Goal: Communication & Community: Answer question/provide support

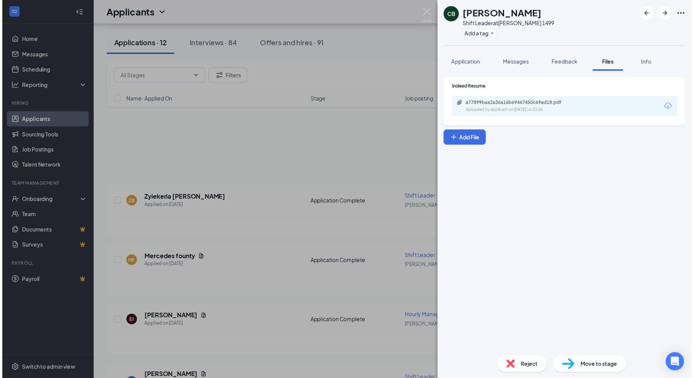
scroll to position [422, 0]
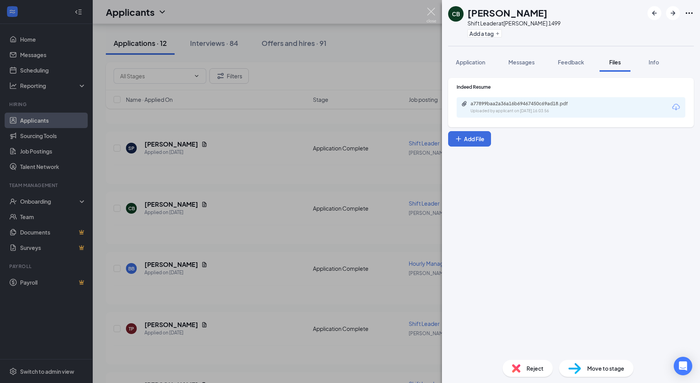
click at [429, 12] on img at bounding box center [431, 15] width 10 height 15
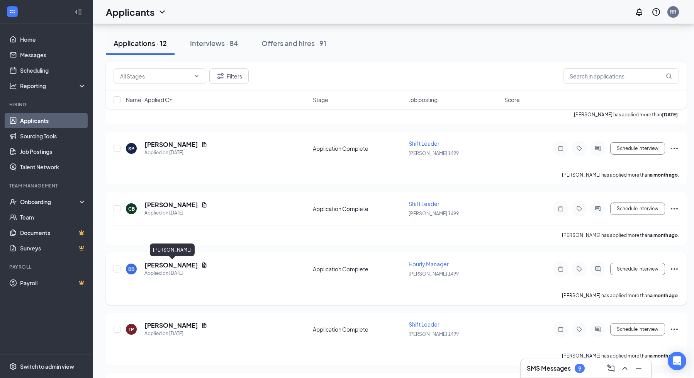
click at [191, 261] on h5 "[PERSON_NAME]" at bounding box center [171, 265] width 54 height 8
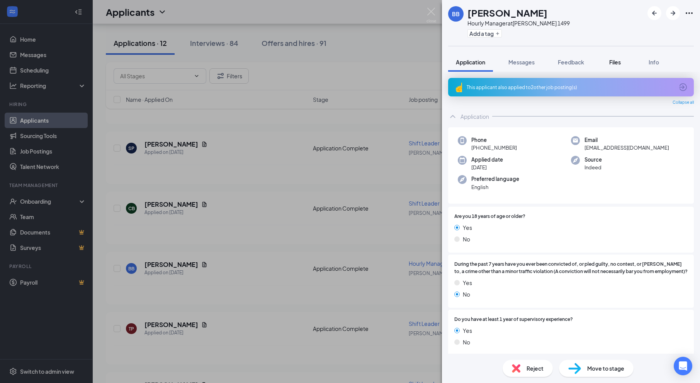
click at [616, 65] on span "Files" at bounding box center [615, 62] width 12 height 7
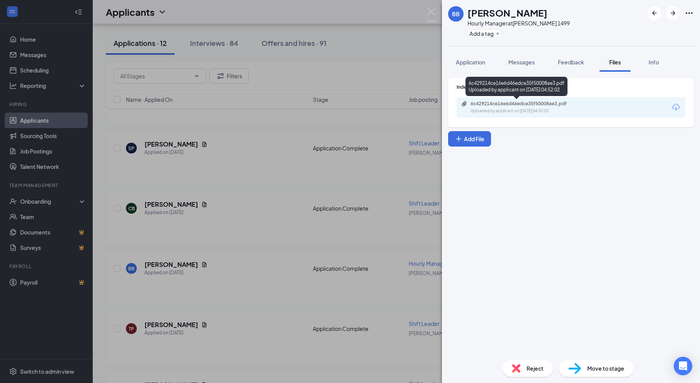
click at [540, 106] on div "6c429214ce16e6d46edce35f50008ae3.pdf" at bounding box center [524, 104] width 108 height 6
click at [431, 11] on img at bounding box center [431, 15] width 10 height 15
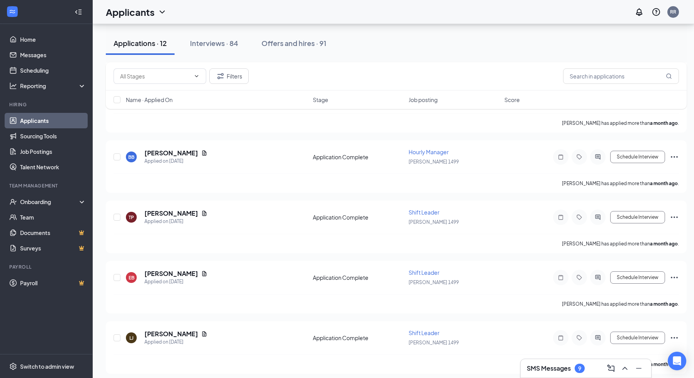
scroll to position [539, 0]
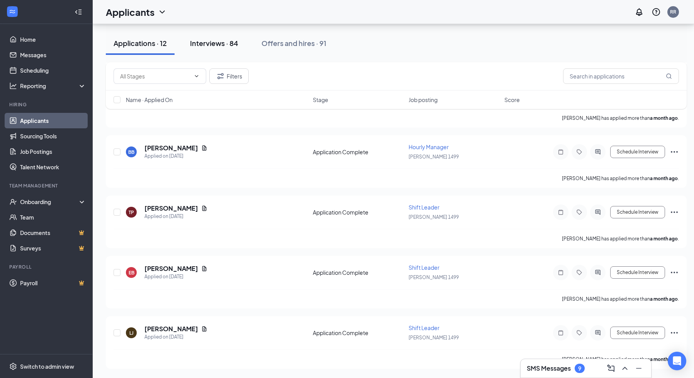
click at [222, 46] on div "Interviews · 84" at bounding box center [214, 43] width 48 height 10
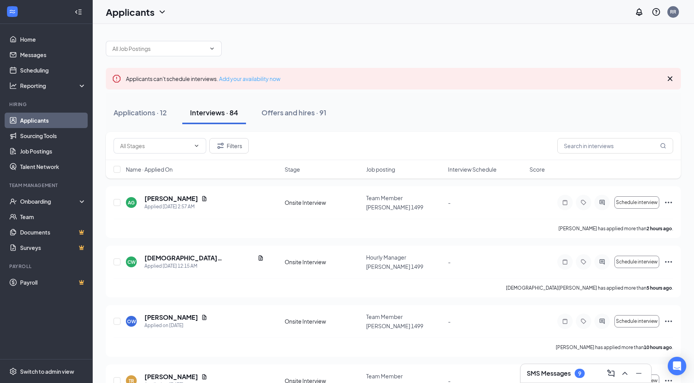
click at [254, 81] on link "Add your availability now" at bounding box center [249, 78] width 61 height 7
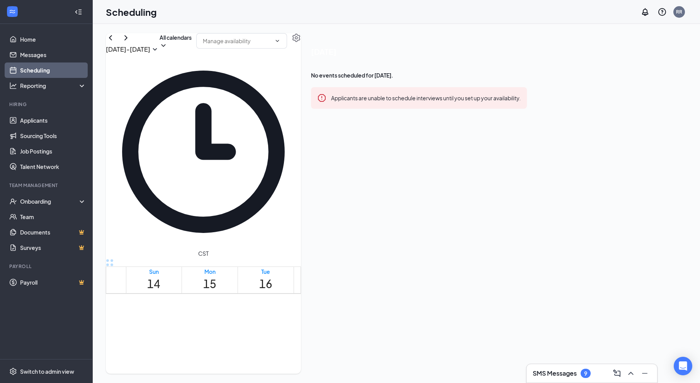
scroll to position [232, 0]
click at [520, 102] on div "Applicants are unable to schedule interviews until you set up your availability." at bounding box center [426, 97] width 190 height 8
click at [271, 45] on input "text" at bounding box center [237, 41] width 68 height 8
click at [300, 42] on icon "Settings" at bounding box center [296, 38] width 8 height 8
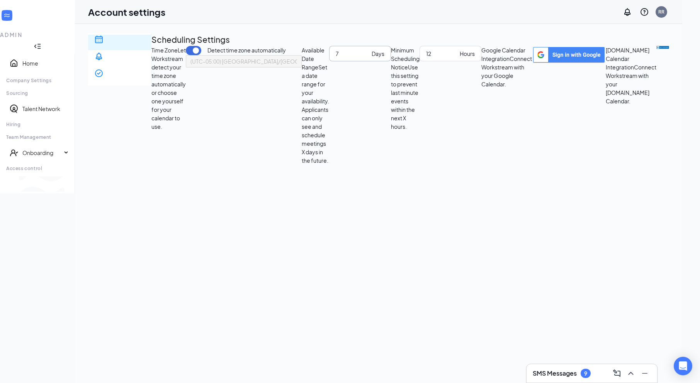
click at [370, 58] on span "Days" at bounding box center [377, 53] width 14 height 8
click at [367, 67] on span "(UTC-05:00) [GEOGRAPHIC_DATA]/[GEOGRAPHIC_DATA] - Central Time" at bounding box center [281, 62] width 183 height 12
click at [142, 76] on span "Notification settings" at bounding box center [119, 83] width 51 height 15
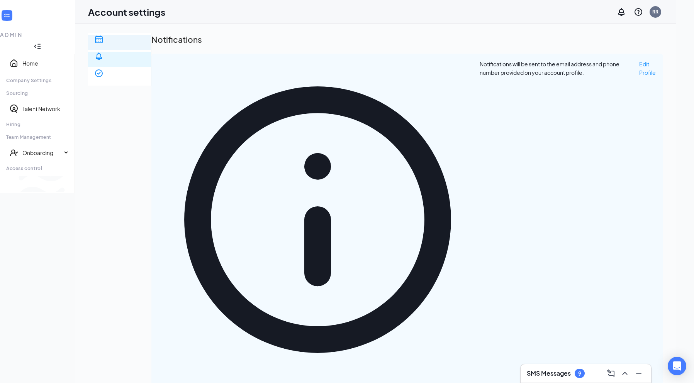
click at [141, 59] on div "Scheduling" at bounding box center [119, 66] width 51 height 15
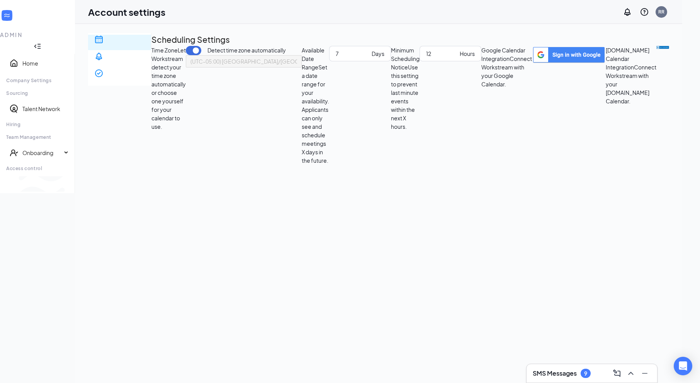
click at [586, 379] on div "SMS Messages 9" at bounding box center [591, 374] width 118 height 12
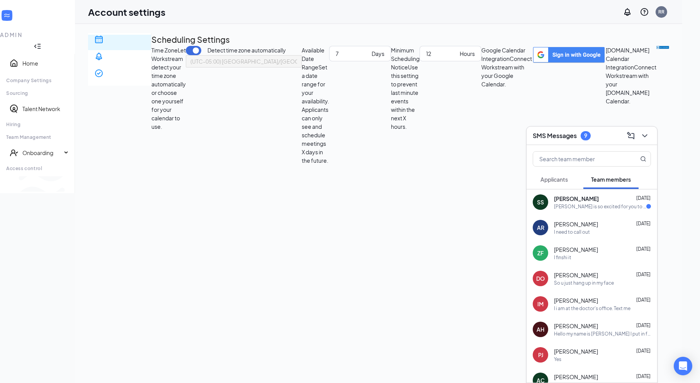
click at [552, 176] on span "Applicants" at bounding box center [553, 179] width 27 height 7
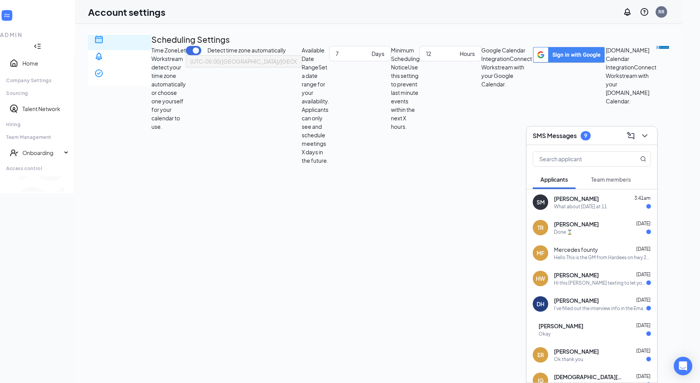
click at [616, 207] on div "What about [DATE] at 11" at bounding box center [602, 206] width 97 height 7
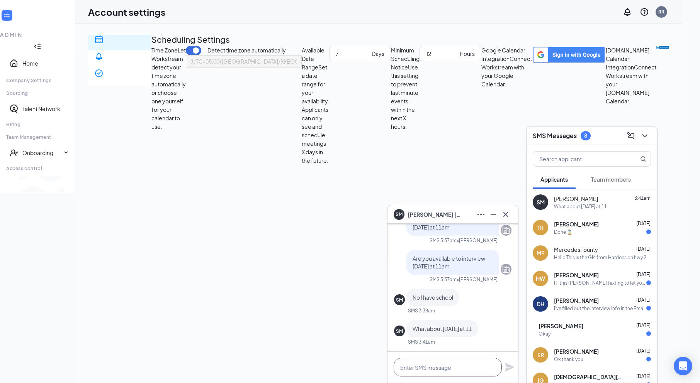
click at [439, 370] on textarea at bounding box center [447, 367] width 108 height 19
type textarea "yes that is fine"
click at [506, 364] on icon "Plane" at bounding box center [509, 367] width 8 height 8
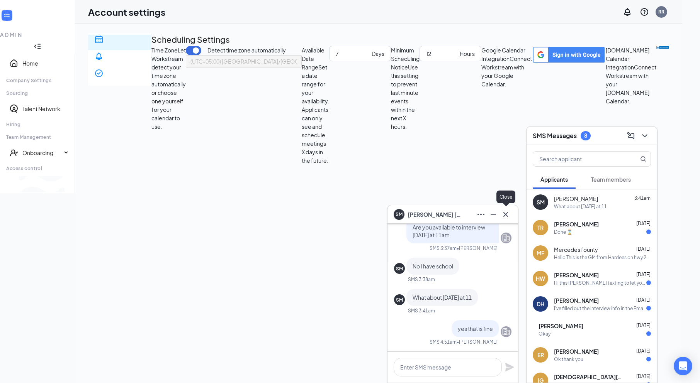
click at [507, 214] on icon "Cross" at bounding box center [505, 214] width 9 height 9
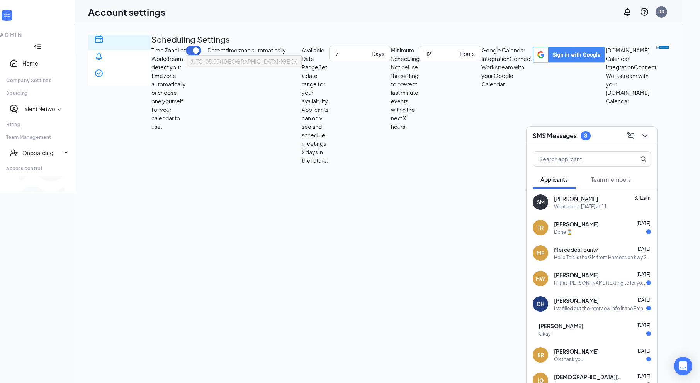
click at [583, 227] on span "[PERSON_NAME]" at bounding box center [576, 224] width 45 height 8
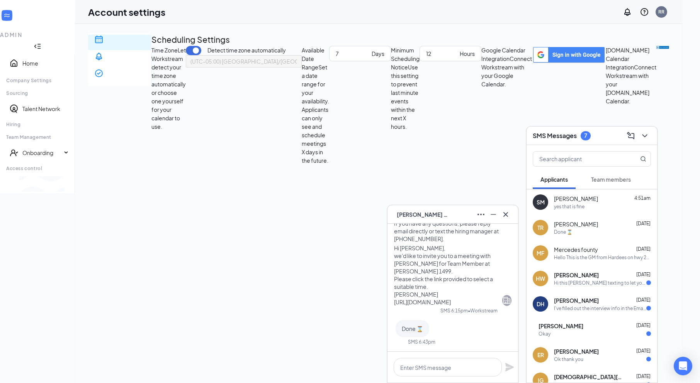
click at [476, 290] on span "Hi [PERSON_NAME], we'd like to invite you to a meeting with [PERSON_NAME] for T…" at bounding box center [443, 275] width 99 height 61
click at [507, 216] on icon "Cross" at bounding box center [505, 214] width 5 height 5
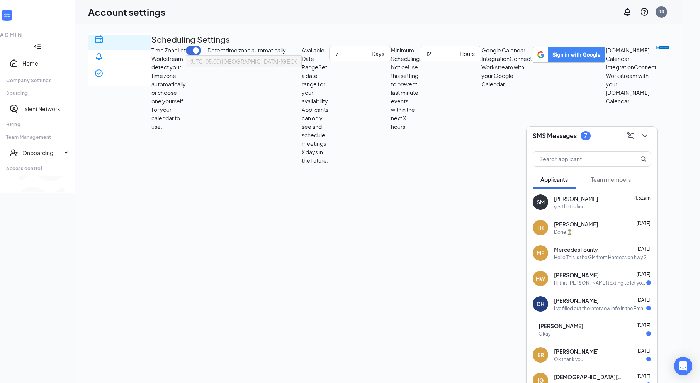
click at [592, 287] on div "HW [PERSON_NAME] [DATE] Hi this [PERSON_NAME] texting to let you know phone mig…" at bounding box center [591, 278] width 131 height 25
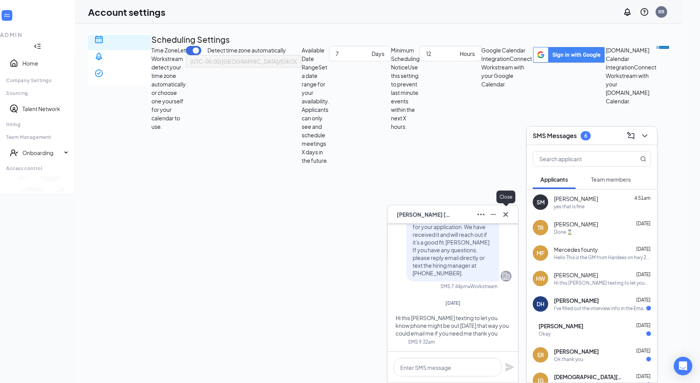
click at [504, 210] on icon "Cross" at bounding box center [505, 214] width 9 height 9
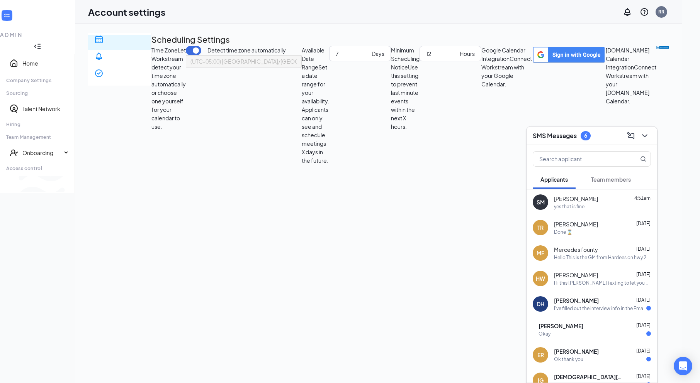
click at [608, 314] on div "DH [PERSON_NAME] [DATE] I've filled out the interview info in the Email. Wonder…" at bounding box center [591, 304] width 131 height 25
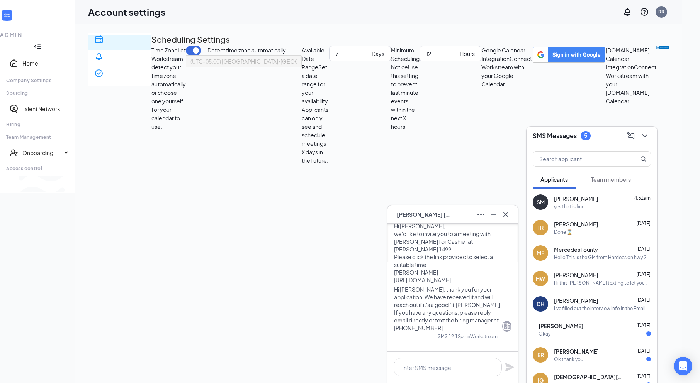
scroll to position [0, 0]
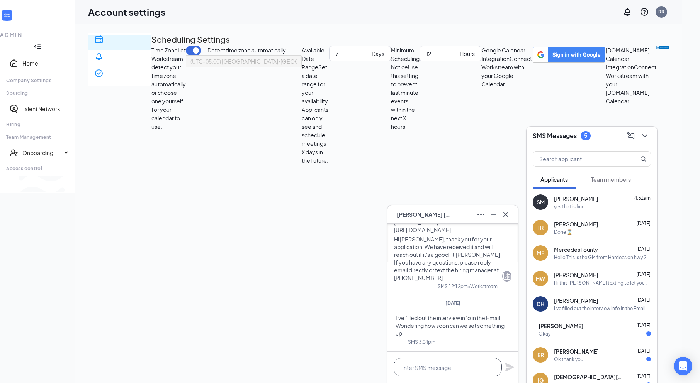
click at [422, 372] on textarea at bounding box center [447, 367] width 108 height 19
type textarea "can you meet [DATE] at 1130 am"
click at [510, 372] on icon "Plane" at bounding box center [509, 367] width 9 height 9
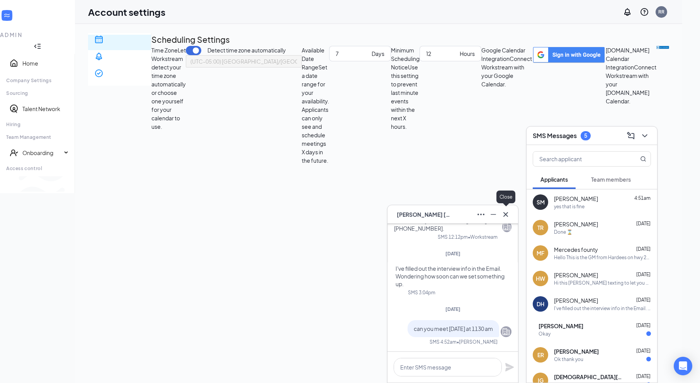
click at [509, 212] on icon "Cross" at bounding box center [505, 214] width 9 height 9
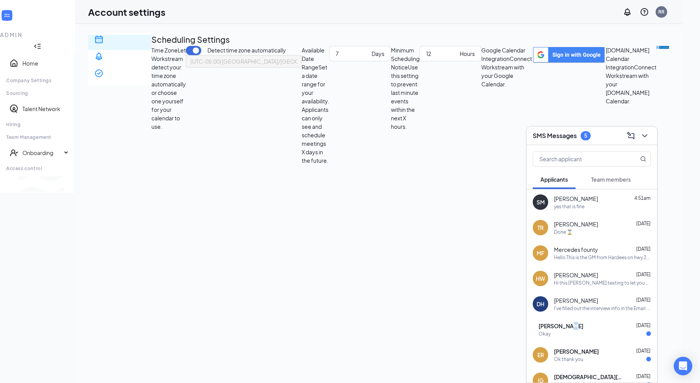
click at [583, 327] on span "[PERSON_NAME]" at bounding box center [560, 326] width 45 height 8
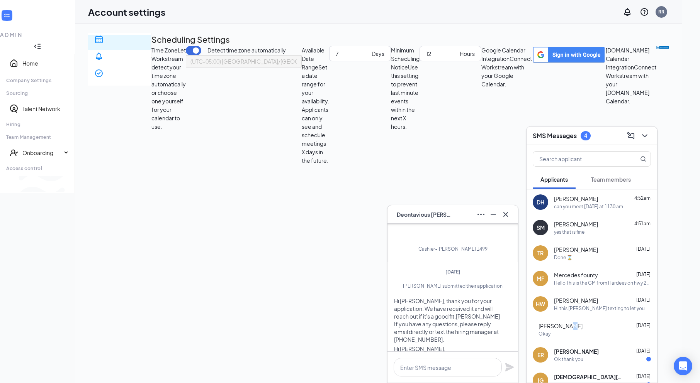
scroll to position [-125, 0]
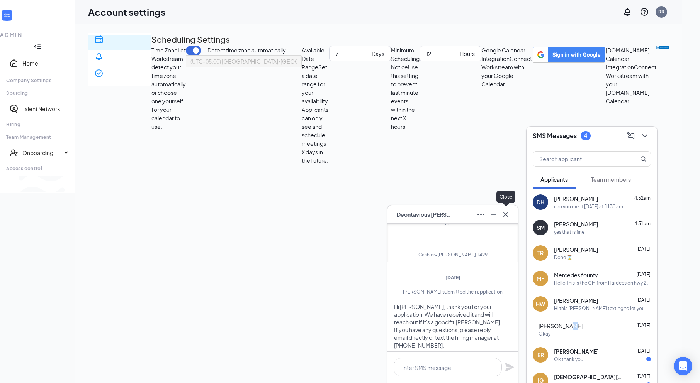
click at [502, 212] on icon "Cross" at bounding box center [505, 214] width 9 height 9
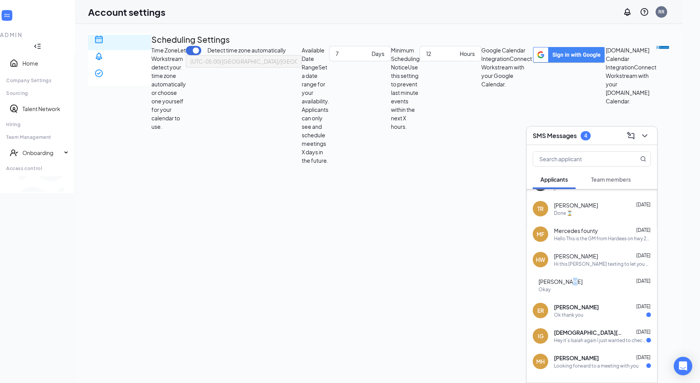
scroll to position [69, 0]
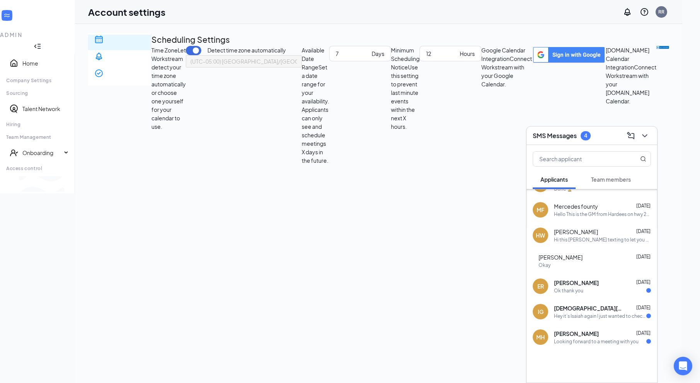
click at [585, 290] on div "Ok thank you" at bounding box center [602, 291] width 97 height 7
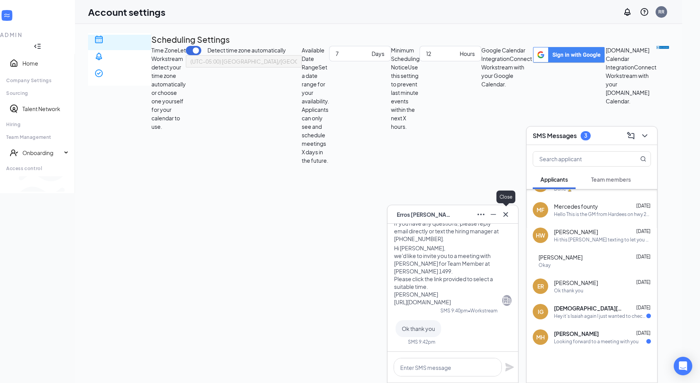
click at [509, 220] on div at bounding box center [505, 215] width 12 height 12
click at [509, 217] on icon "Cross" at bounding box center [505, 214] width 9 height 9
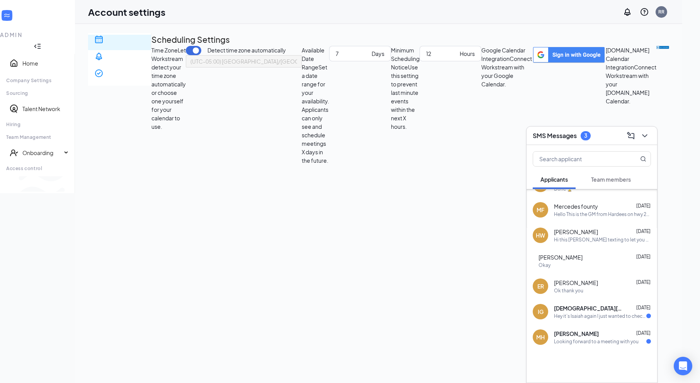
click at [561, 315] on div "Hey it’s Isaiah again I just wanted to check in again about that interview if y…" at bounding box center [600, 316] width 92 height 7
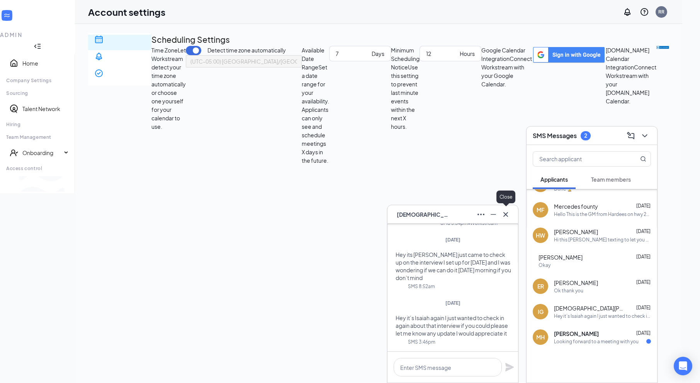
click at [509, 216] on icon "Cross" at bounding box center [505, 214] width 9 height 9
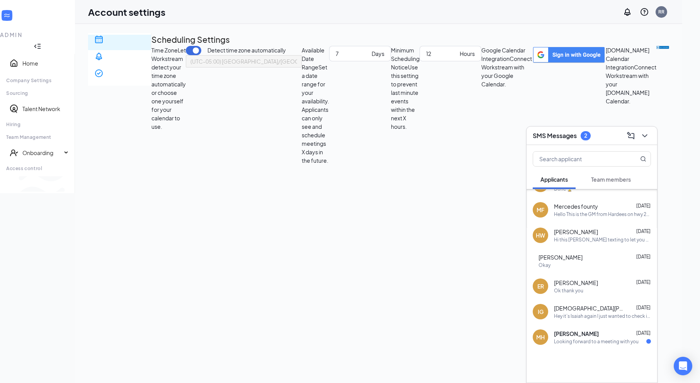
click at [578, 330] on div "[PERSON_NAME] [DATE]" at bounding box center [602, 334] width 97 height 8
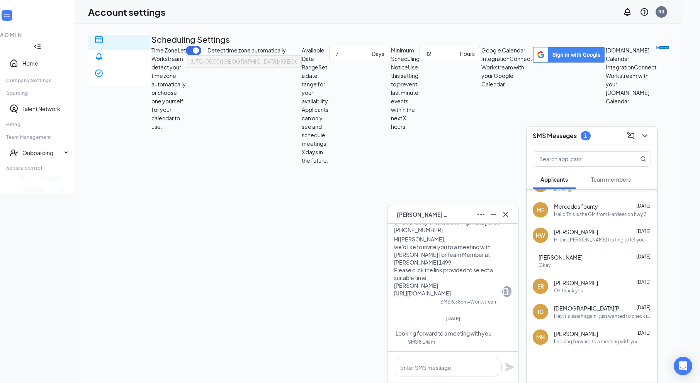
click at [507, 221] on div "MH [PERSON_NAME]" at bounding box center [452, 214] width 131 height 19
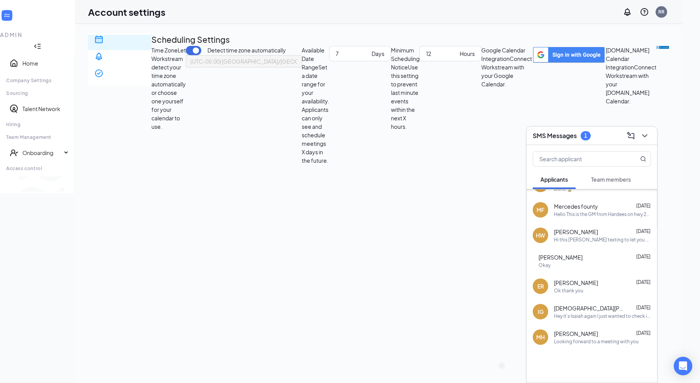
click at [576, 308] on span "[DEMOGRAPHIC_DATA][PERSON_NAME]" at bounding box center [589, 309] width 70 height 8
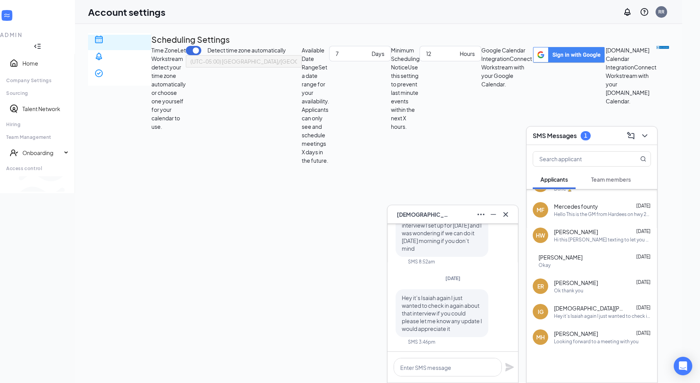
click at [585, 100] on div "Scheduling Notification settings E-verify quiz Scheduling Settings Time Zone Le…" at bounding box center [378, 99] width 581 height 132
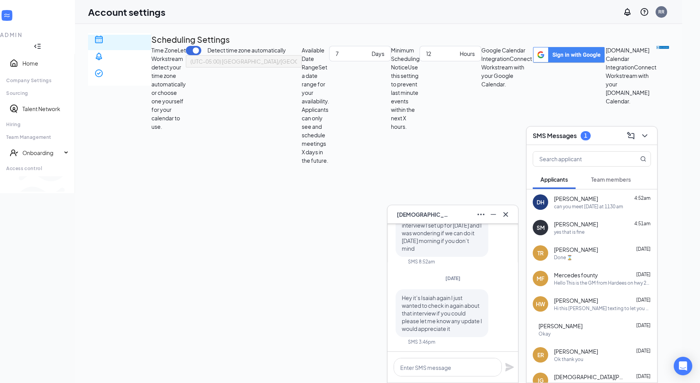
click at [575, 73] on div "Scheduling Notification settings E-verify quiz Scheduling Settings Time Zone Le…" at bounding box center [378, 99] width 581 height 132
click at [510, 214] on icon "Cross" at bounding box center [505, 214] width 9 height 9
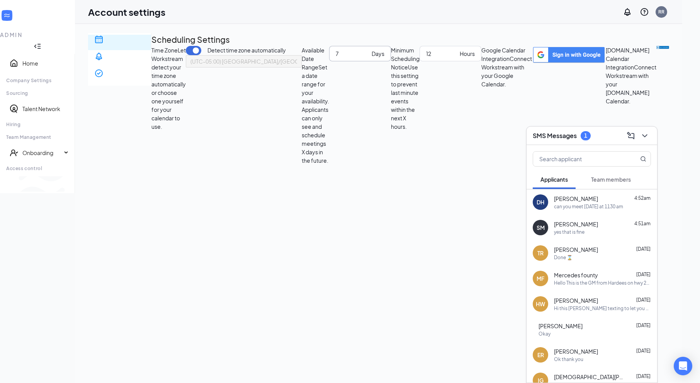
click at [371, 58] on div "Days" at bounding box center [377, 53] width 13 height 8
click at [359, 58] on input "8" at bounding box center [352, 53] width 33 height 8
click at [359, 58] on input "9" at bounding box center [352, 53] width 33 height 8
click at [359, 58] on input "10" at bounding box center [352, 53] width 33 height 8
click at [359, 58] on input "11" at bounding box center [352, 53] width 33 height 8
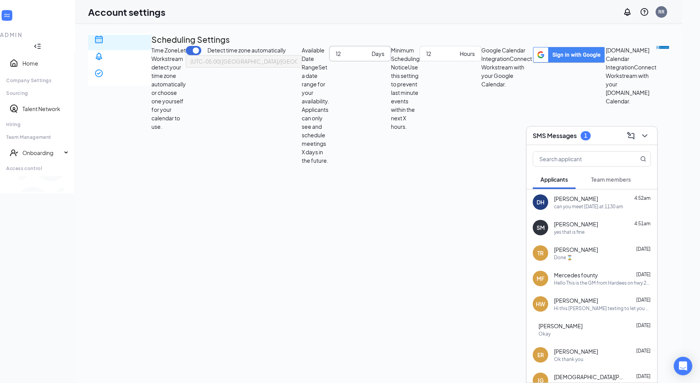
click at [359, 58] on input "12" at bounding box center [352, 53] width 33 height 8
click at [359, 58] on input "13" at bounding box center [352, 53] width 33 height 8
type input "14"
click at [359, 58] on input "14" at bounding box center [352, 53] width 33 height 8
click at [346, 67] on span "(UTC-05:00) [GEOGRAPHIC_DATA]/[GEOGRAPHIC_DATA] - Central Time" at bounding box center [281, 62] width 183 height 12
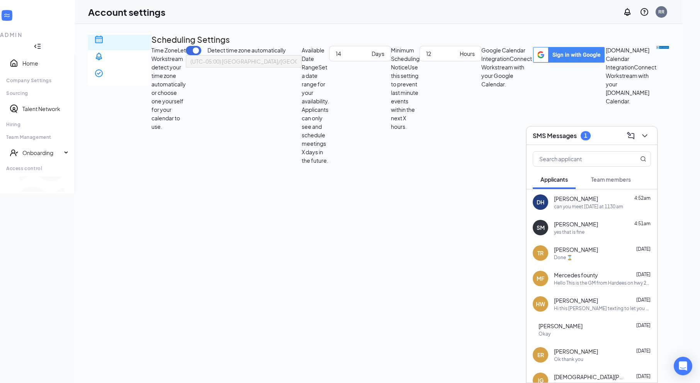
click at [127, 59] on div "Scheduling" at bounding box center [119, 66] width 51 height 15
click at [426, 58] on input "12" at bounding box center [441, 53] width 31 height 8
type input "1"
type input "6"
click at [127, 76] on div "Notification settings" at bounding box center [119, 83] width 51 height 15
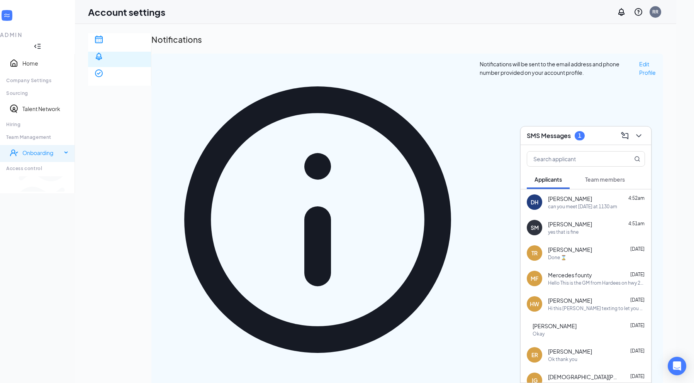
click at [33, 149] on div "Onboarding" at bounding box center [41, 153] width 39 height 8
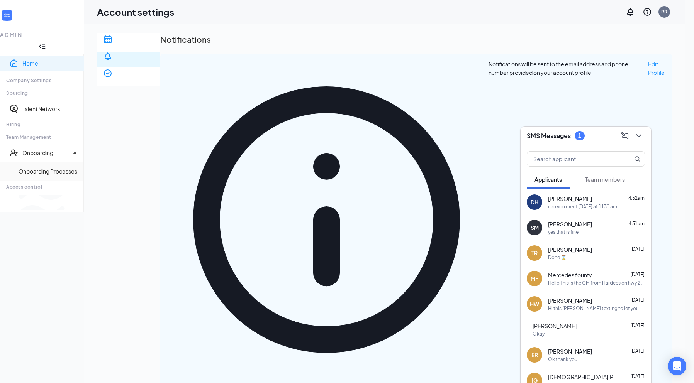
click at [25, 59] on link "Home" at bounding box center [49, 63] width 55 height 8
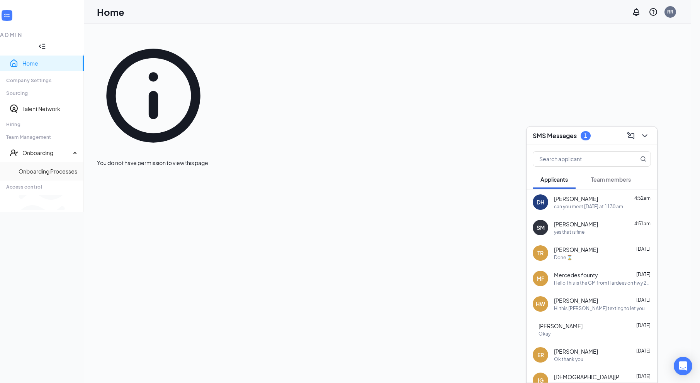
drag, startPoint x: 39, startPoint y: 39, endPoint x: 34, endPoint y: 44, distance: 6.6
click at [38, 59] on link "Home" at bounding box center [49, 63] width 55 height 8
click at [30, 77] on div "Company Settings" at bounding box center [41, 80] width 71 height 7
